Goal: Contribute content: Add original content to the website for others to see

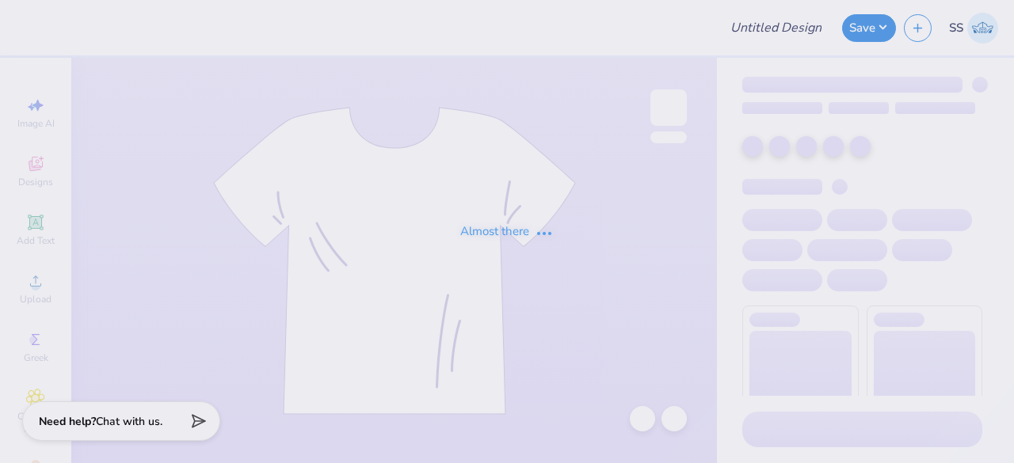
type input "Waterpolo Club Hoodies"
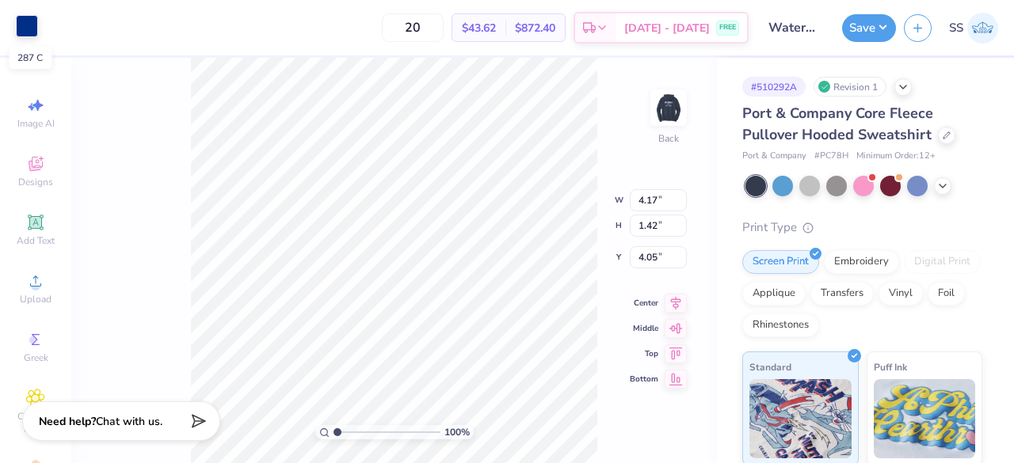
click at [29, 29] on div at bounding box center [27, 26] width 22 height 22
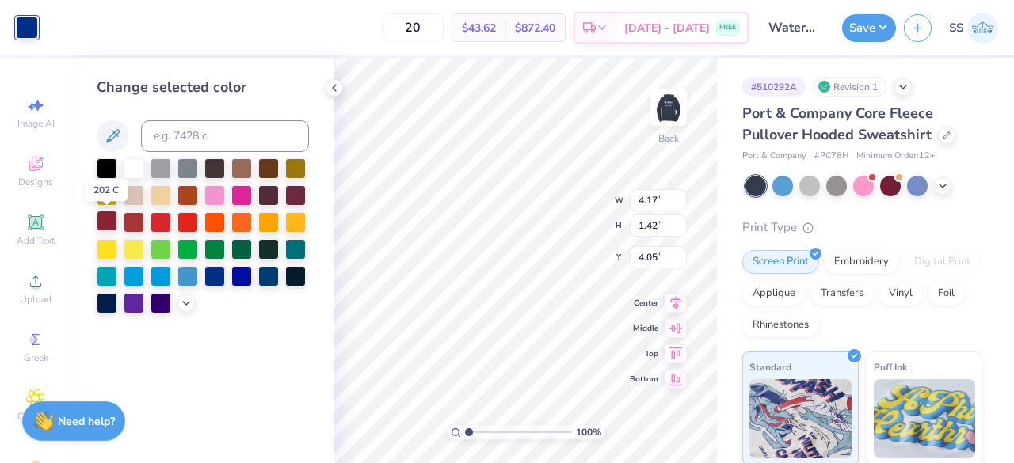
click at [102, 220] on div at bounding box center [107, 221] width 21 height 21
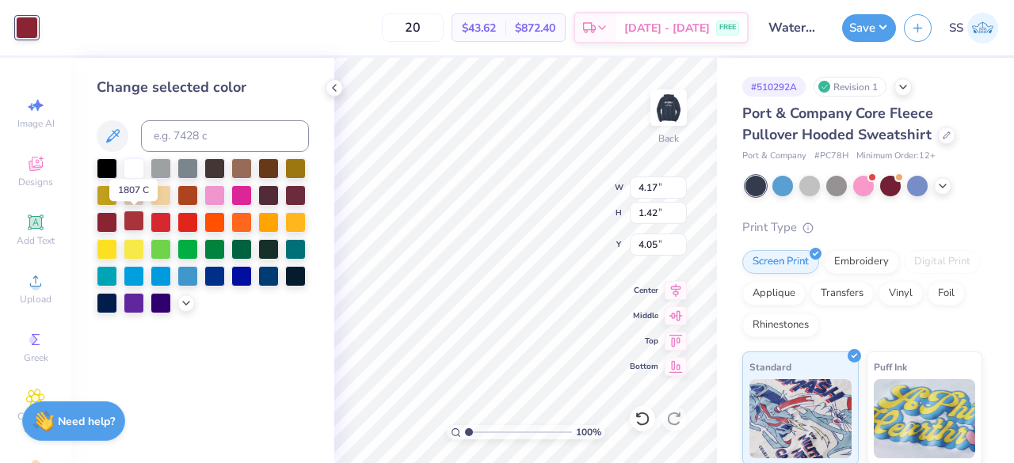
click at [131, 218] on div at bounding box center [134, 221] width 21 height 21
click at [166, 216] on div at bounding box center [160, 221] width 21 height 21
click at [187, 217] on div at bounding box center [187, 221] width 21 height 21
click at [207, 221] on div at bounding box center [214, 221] width 21 height 21
click at [184, 215] on div at bounding box center [187, 221] width 21 height 21
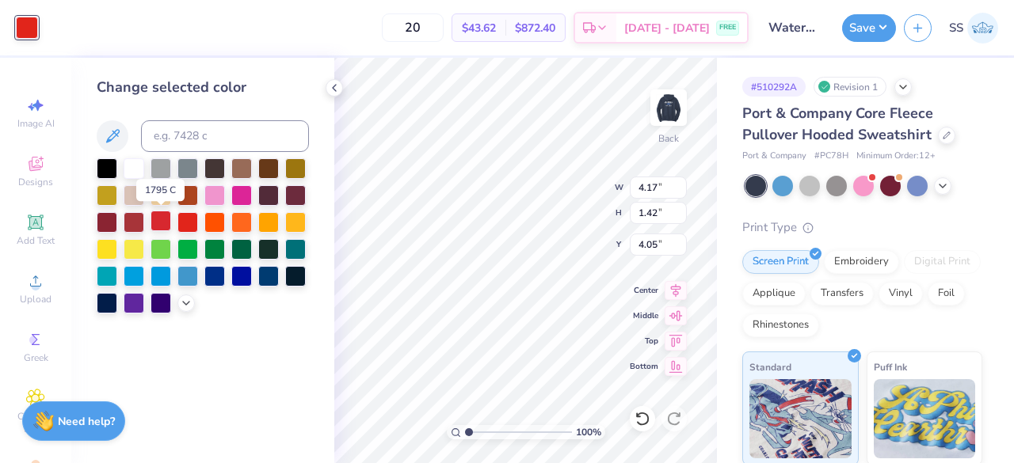
click at [154, 215] on div at bounding box center [160, 221] width 21 height 21
click at [127, 213] on div at bounding box center [134, 221] width 21 height 21
click at [108, 216] on div at bounding box center [107, 221] width 21 height 21
click at [131, 219] on div at bounding box center [134, 221] width 21 height 21
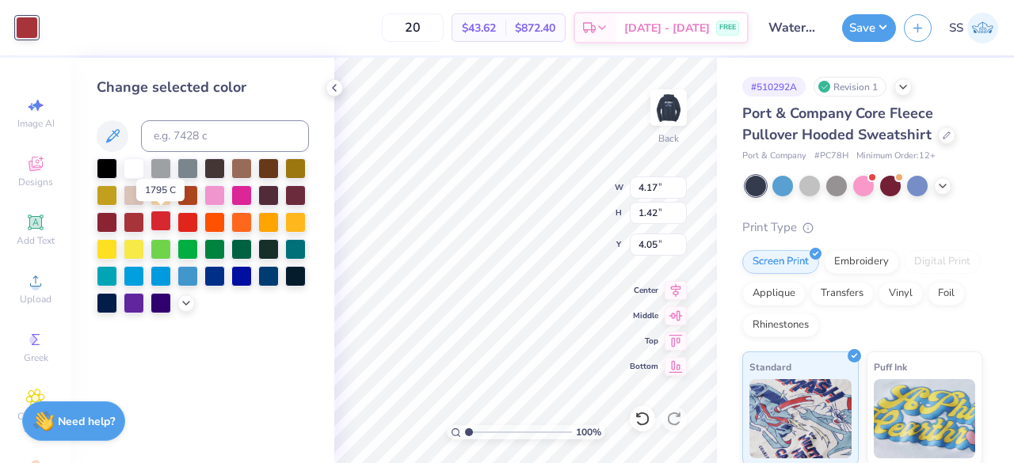
click at [158, 219] on div at bounding box center [160, 221] width 21 height 21
click at [141, 216] on div at bounding box center [134, 221] width 21 height 21
click at [160, 228] on div at bounding box center [160, 221] width 21 height 21
click at [334, 89] on polyline at bounding box center [334, 88] width 3 height 6
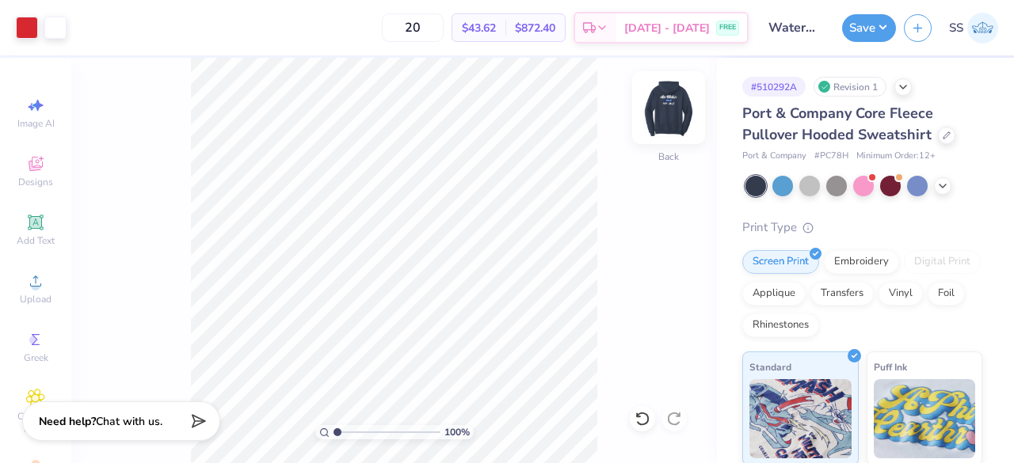
click at [679, 112] on img at bounding box center [668, 107] width 63 height 63
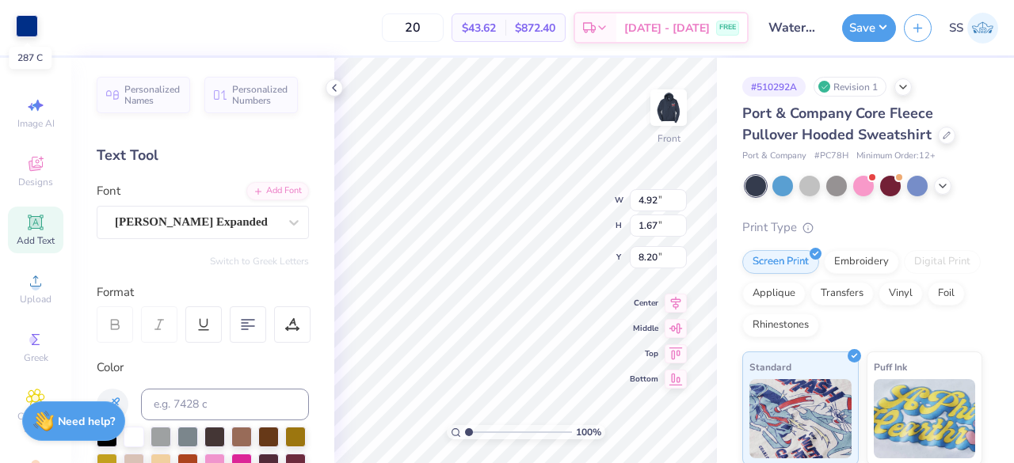
click at [25, 26] on div at bounding box center [27, 26] width 22 height 22
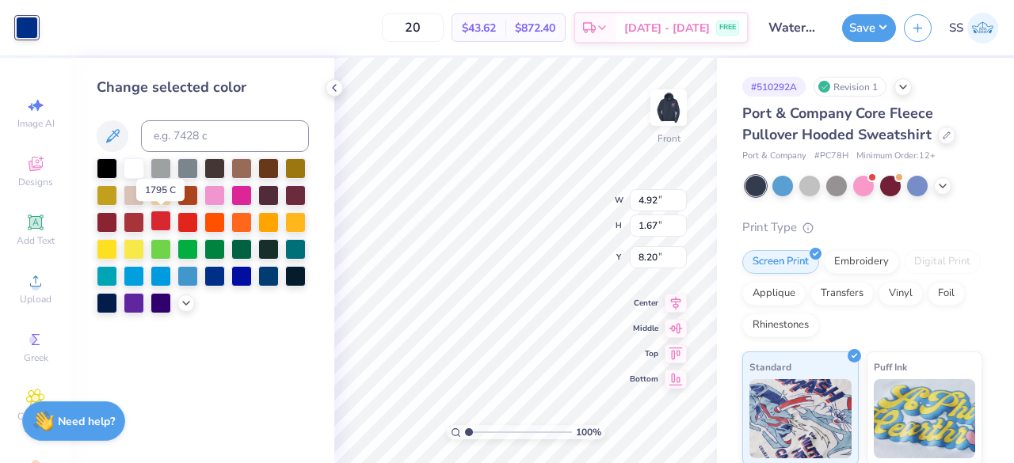
click at [160, 223] on div at bounding box center [160, 221] width 21 height 21
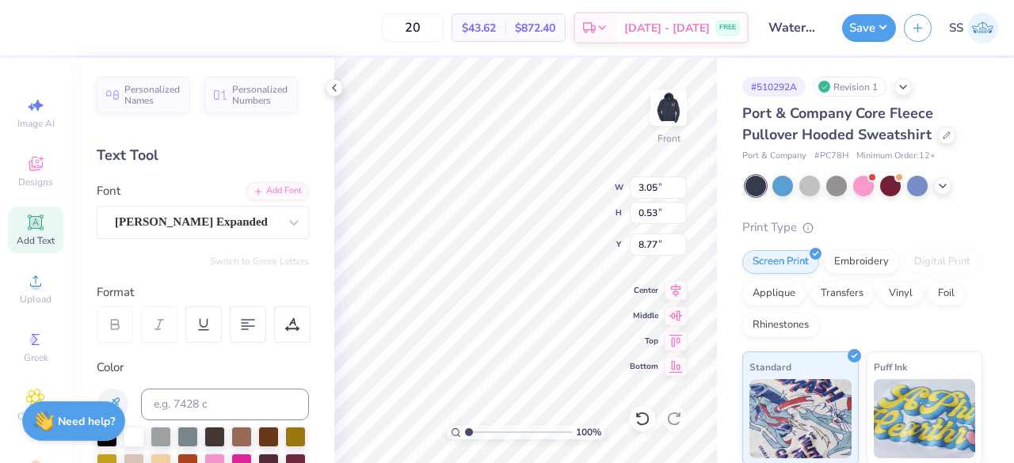
click at [569, 208] on div "100 % Front W 3.05 3.05 " H 0.53 0.53 " Y 8.77 8.77 " Center Middle Top Bottom" at bounding box center [525, 260] width 383 height 405
click at [640, 415] on icon at bounding box center [642, 419] width 16 height 16
click at [20, 26] on div at bounding box center [27, 26] width 22 height 22
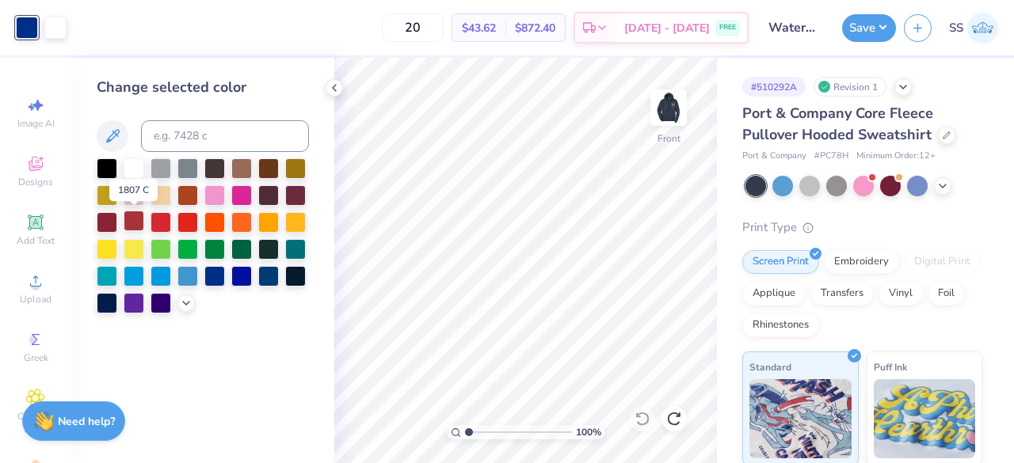
click at [133, 216] on div at bounding box center [134, 221] width 21 height 21
click at [162, 222] on div at bounding box center [160, 221] width 21 height 21
click at [138, 219] on div at bounding box center [134, 221] width 21 height 21
click at [154, 217] on div at bounding box center [160, 221] width 21 height 21
click at [335, 87] on icon at bounding box center [334, 88] width 13 height 13
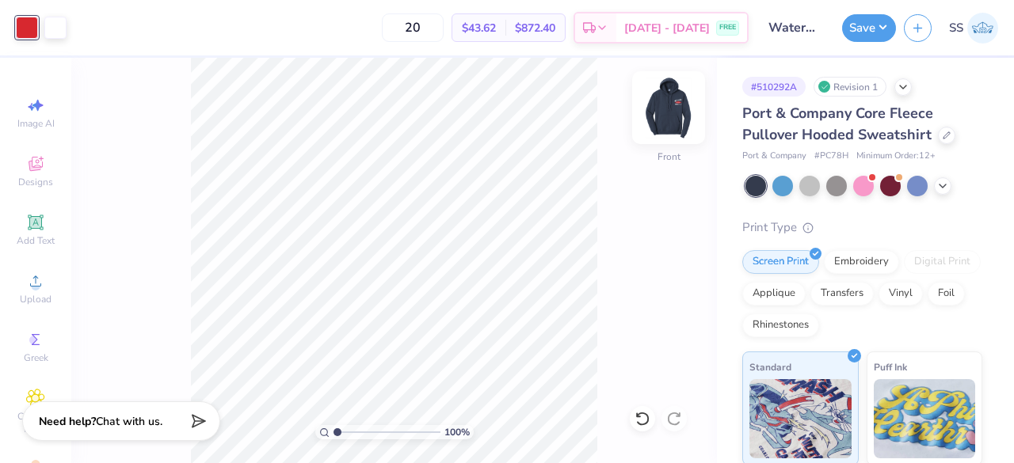
click at [675, 110] on img at bounding box center [668, 107] width 63 height 63
click at [903, 86] on polyline at bounding box center [903, 85] width 6 height 3
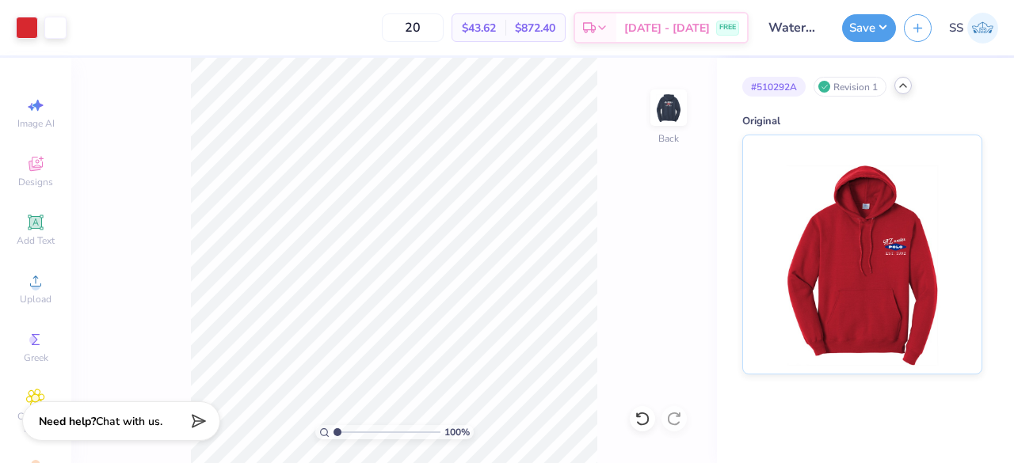
click at [900, 86] on polyline at bounding box center [903, 85] width 6 height 3
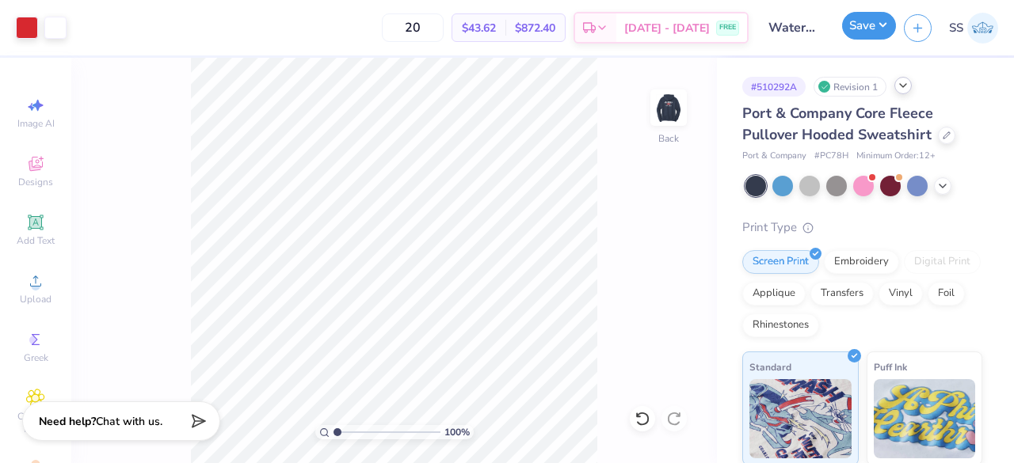
click at [873, 26] on button "Save" at bounding box center [869, 26] width 54 height 28
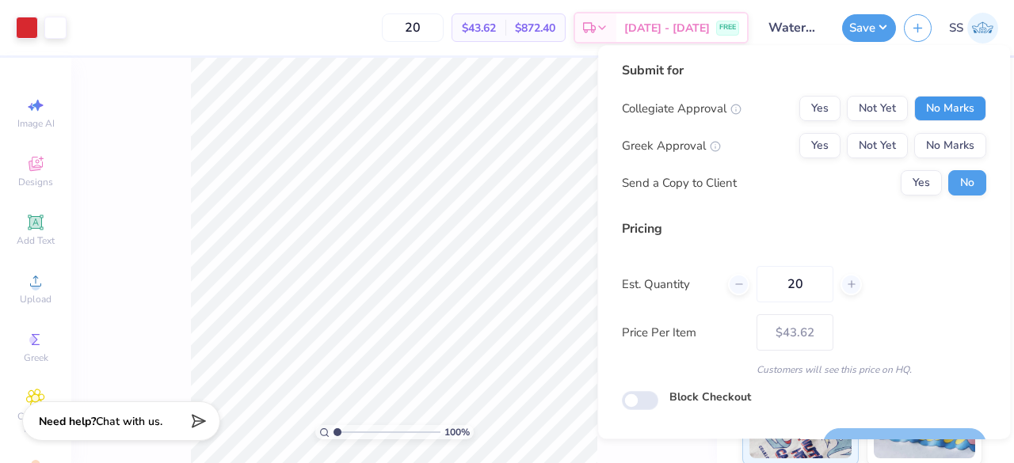
click at [926, 108] on button "No Marks" at bounding box center [950, 108] width 72 height 25
click at [947, 146] on button "No Marks" at bounding box center [950, 145] width 72 height 25
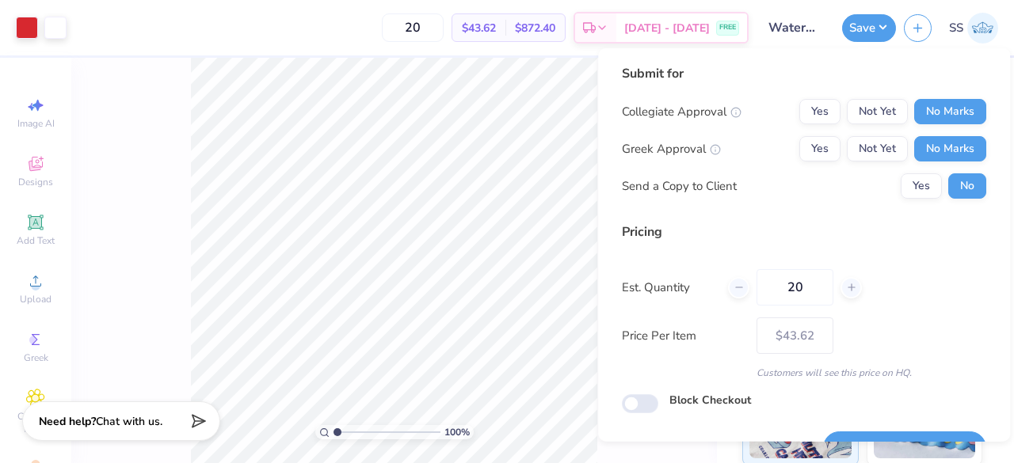
scroll to position [36, 0]
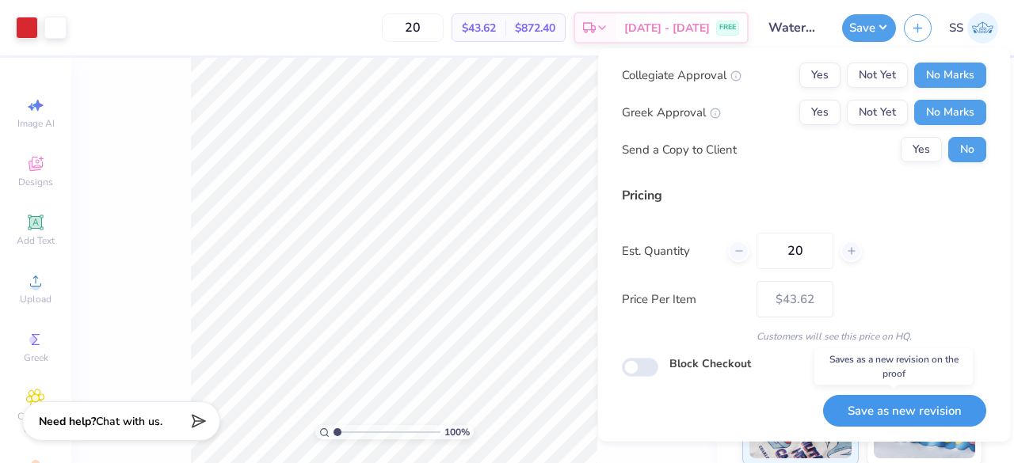
click at [898, 404] on button "Save as new revision" at bounding box center [904, 410] width 163 height 32
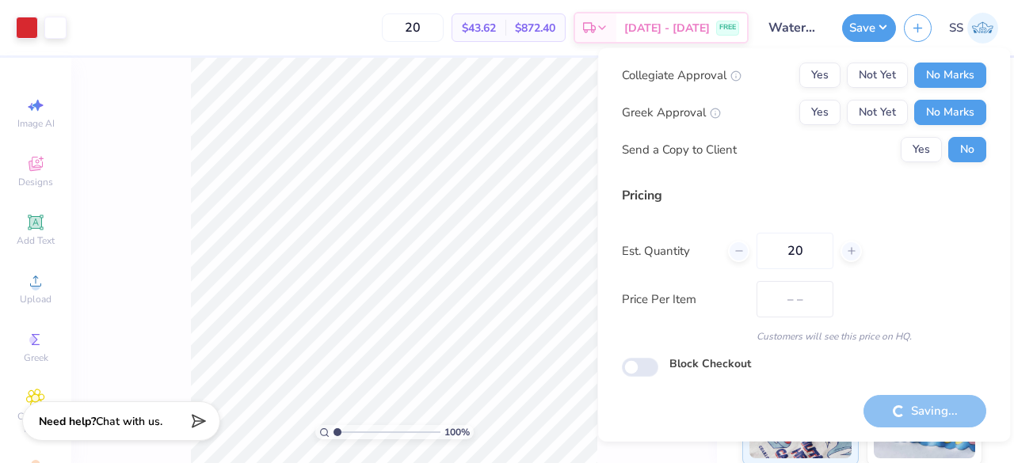
type input "$43.62"
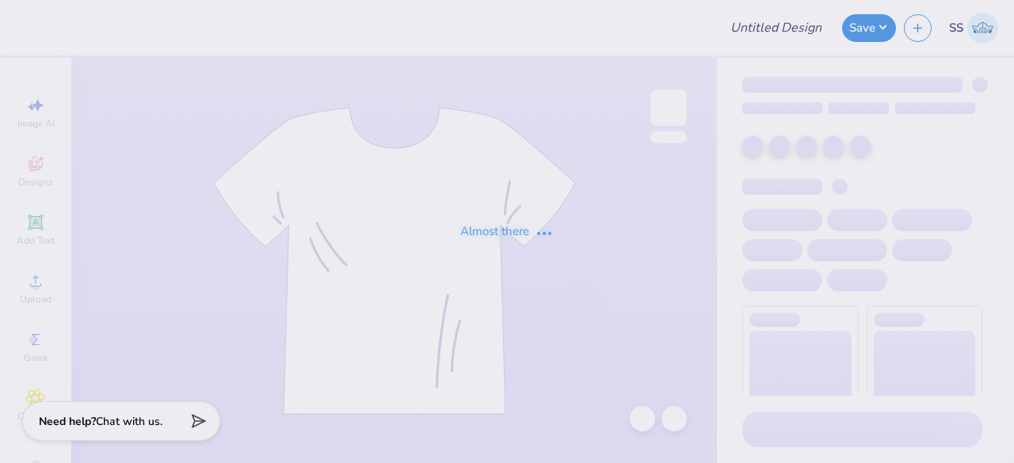
type input "Waterpolo Club Hoodies"
